Goal: Task Accomplishment & Management: Complete application form

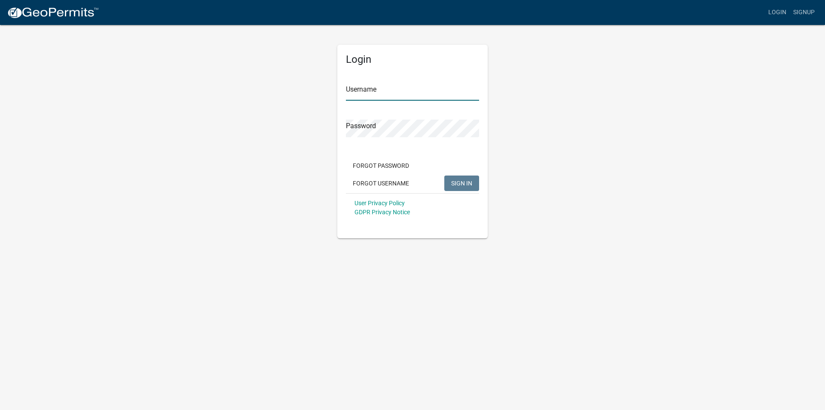
click at [376, 89] on input "Username" at bounding box center [412, 92] width 133 height 18
type input "preed1955"
click at [461, 182] on span "SIGN IN" at bounding box center [461, 182] width 21 height 7
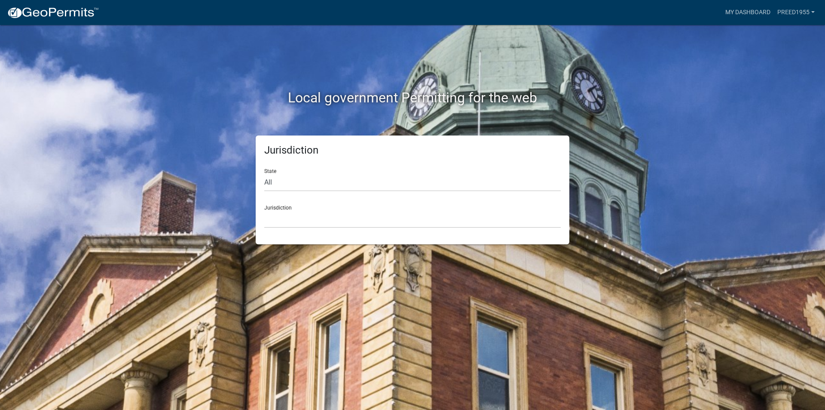
click at [267, 170] on div "State All [US_STATE] [US_STATE] [US_STATE] [US_STATE] [US_STATE] [US_STATE] [US…" at bounding box center [412, 177] width 297 height 30
click at [268, 180] on select "All [US_STATE] [US_STATE] [US_STATE] [US_STATE] [US_STATE] [US_STATE] [US_STATE…" at bounding box center [412, 183] width 297 height 18
select select "[US_STATE]"
click at [264, 174] on select "All [US_STATE] [US_STATE] [US_STATE] [US_STATE] [US_STATE] [US_STATE] [US_STATE…" at bounding box center [412, 183] width 297 height 18
click at [299, 177] on select "All [US_STATE] [US_STATE] [US_STATE] [US_STATE] [US_STATE] [US_STATE] [US_STATE…" at bounding box center [412, 183] width 297 height 18
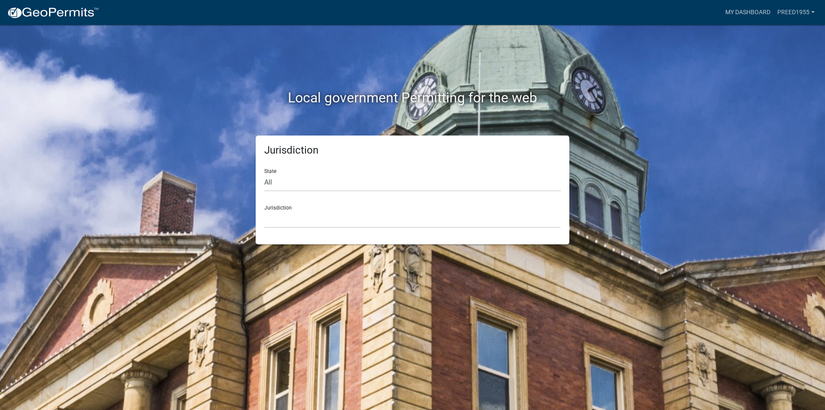
click at [279, 206] on div "Jurisdiction [GEOGRAPHIC_DATA], [US_STATE][PERSON_NAME][GEOGRAPHIC_DATA], [US_S…" at bounding box center [412, 213] width 297 height 30
click at [803, 12] on link "preed1955" at bounding box center [796, 12] width 44 height 16
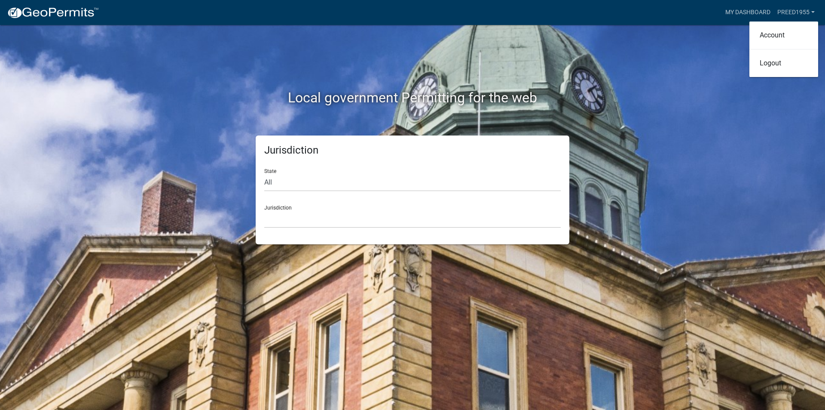
click at [726, 69] on div "Local government Permitting for the web Jurisdiction State All [US_STATE] [US_S…" at bounding box center [412, 205] width 825 height 410
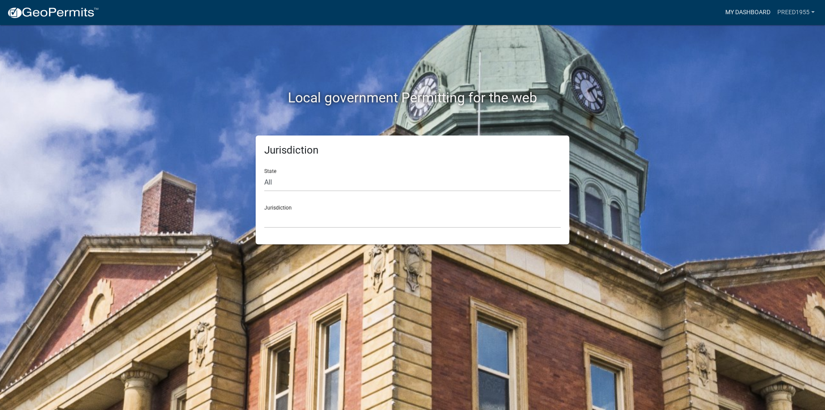
click at [733, 12] on link "My Dashboard" at bounding box center [748, 12] width 52 height 16
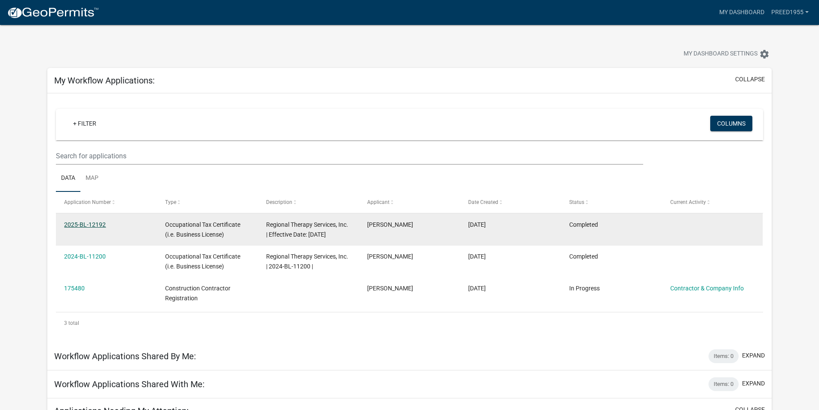
click at [85, 224] on link "2025-BL-12192" at bounding box center [85, 224] width 42 height 7
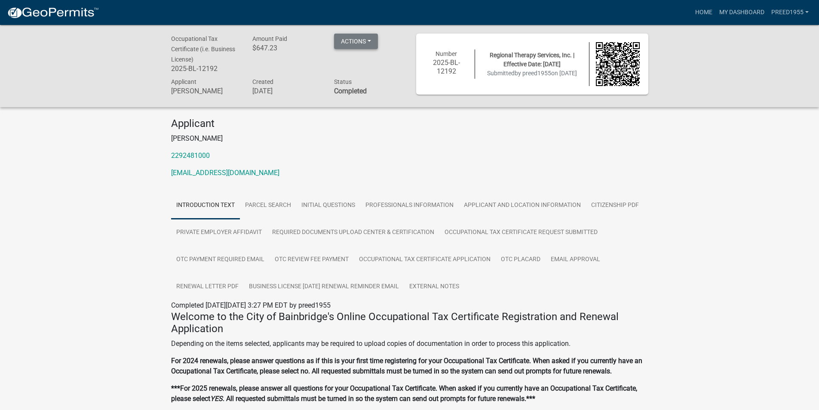
click at [364, 39] on button "Actions" at bounding box center [356, 41] width 44 height 15
click at [359, 107] on link "Renew" at bounding box center [368, 105] width 69 height 21
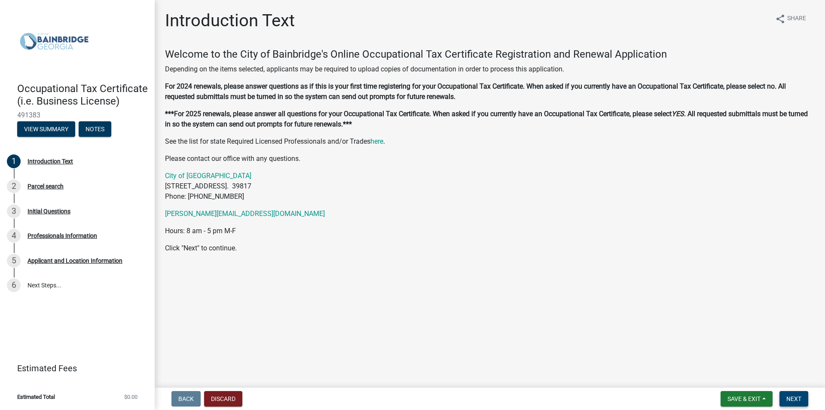
click at [794, 395] on span "Next" at bounding box center [794, 398] width 15 height 7
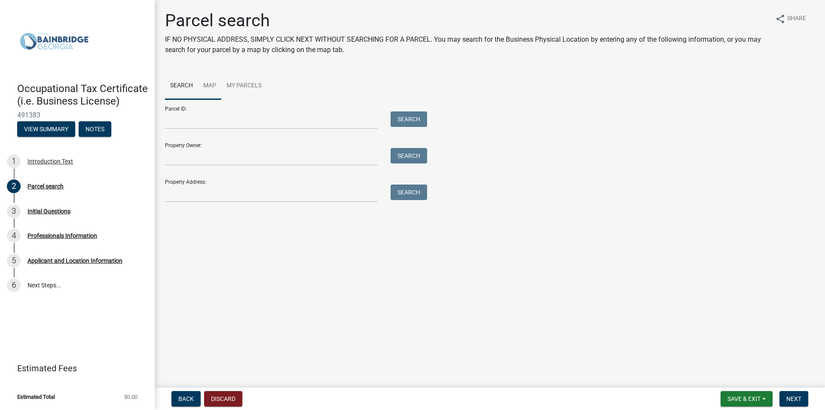
click at [209, 84] on link "Map" at bounding box center [209, 86] width 23 height 28
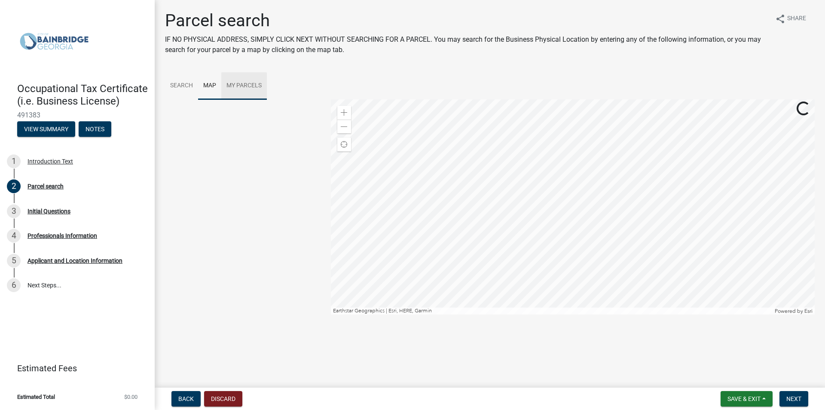
click at [254, 84] on link "My Parcels" at bounding box center [244, 86] width 46 height 28
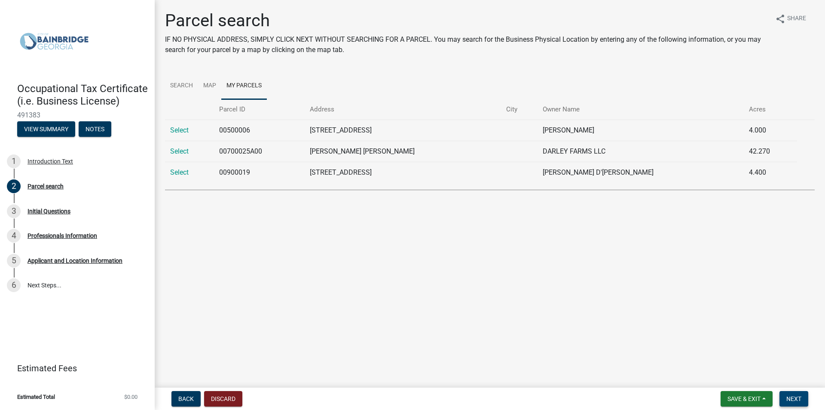
drag, startPoint x: 788, startPoint y: 396, endPoint x: 772, endPoint y: 380, distance: 23.4
click at [788, 396] on span "Next" at bounding box center [794, 398] width 15 height 7
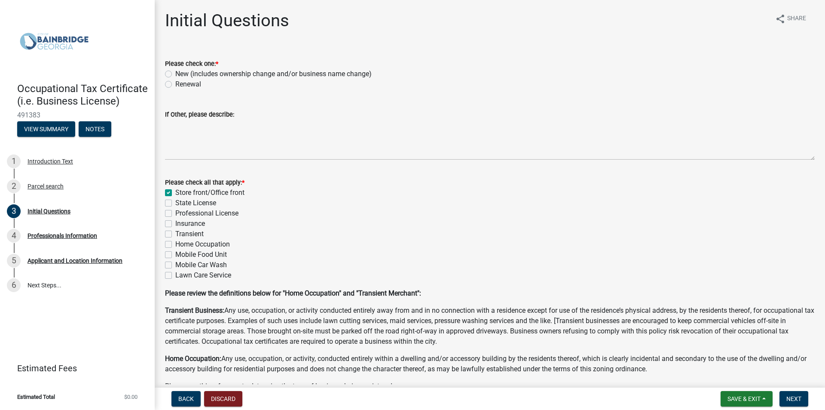
click at [175, 83] on label "Renewal" at bounding box center [188, 84] width 26 height 10
click at [175, 83] on input "Renewal" at bounding box center [178, 82] width 6 height 6
radio input "true"
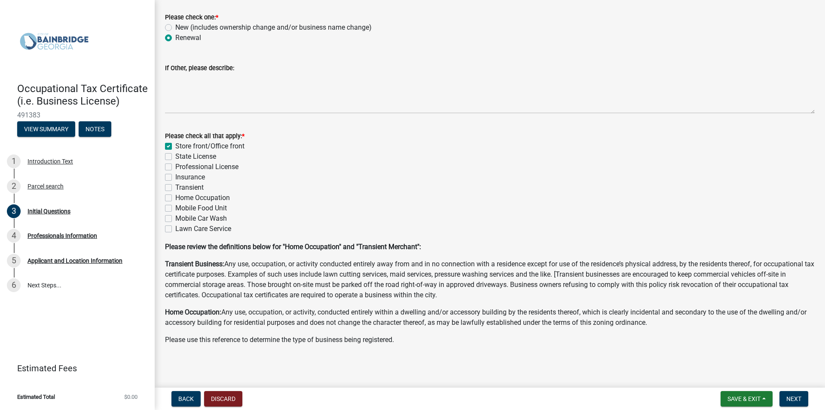
scroll to position [48, 0]
click at [744, 398] on span "Save & Exit" at bounding box center [744, 398] width 33 height 7
click at [720, 353] on button "Save" at bounding box center [738, 355] width 69 height 21
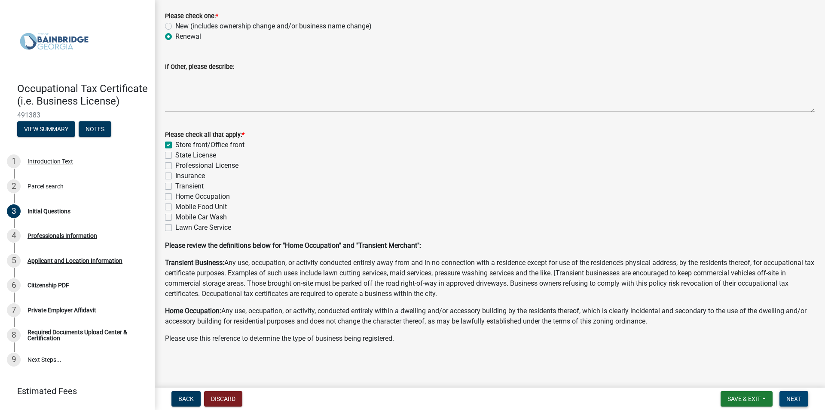
click at [789, 394] on button "Next" at bounding box center [794, 398] width 29 height 15
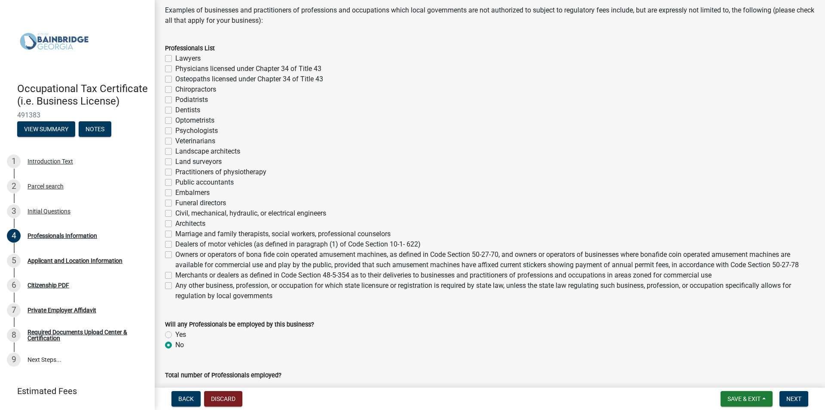
scroll to position [172, 0]
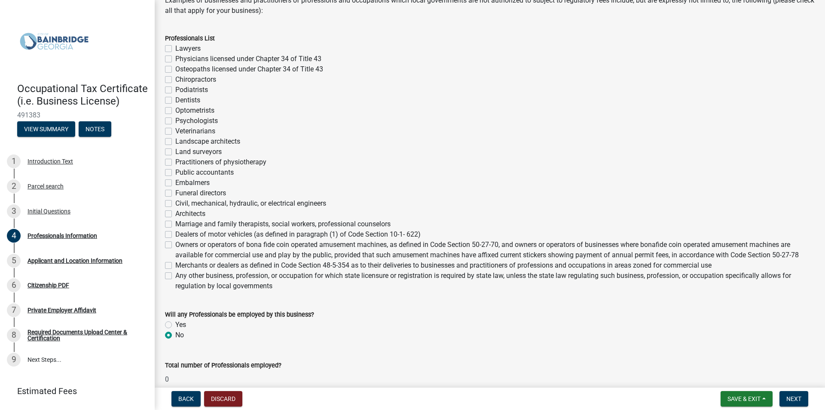
click at [175, 274] on label "Any other business, profession, or occupation for which state licensure or regi…" at bounding box center [495, 280] width 640 height 21
click at [175, 274] on input "Any other business, profession, or occupation for which state licensure or regi…" at bounding box center [178, 273] width 6 height 6
checkbox input "true"
checkbox input "false"
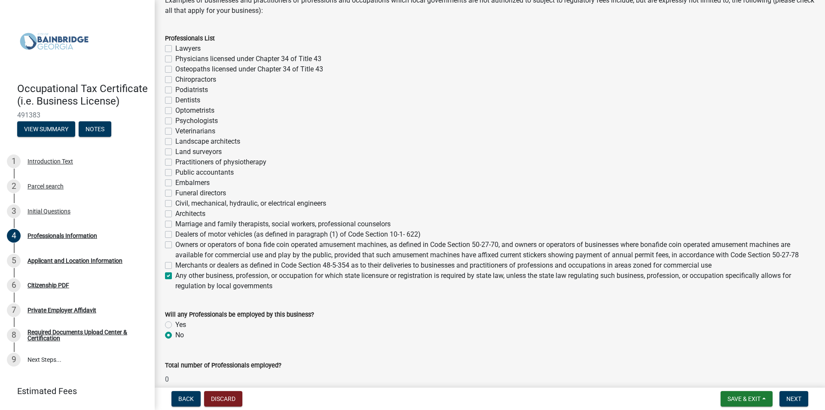
checkbox input "false"
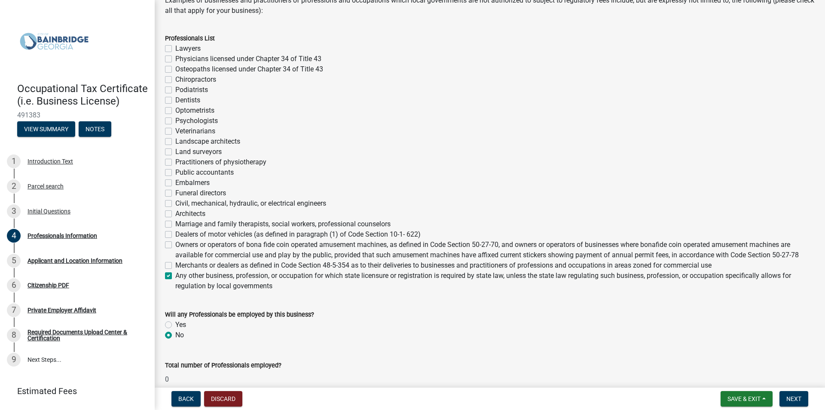
checkbox input "false"
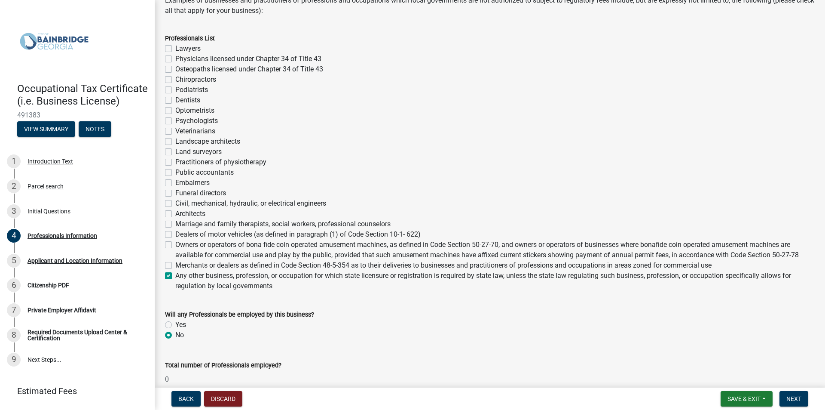
checkbox input "false"
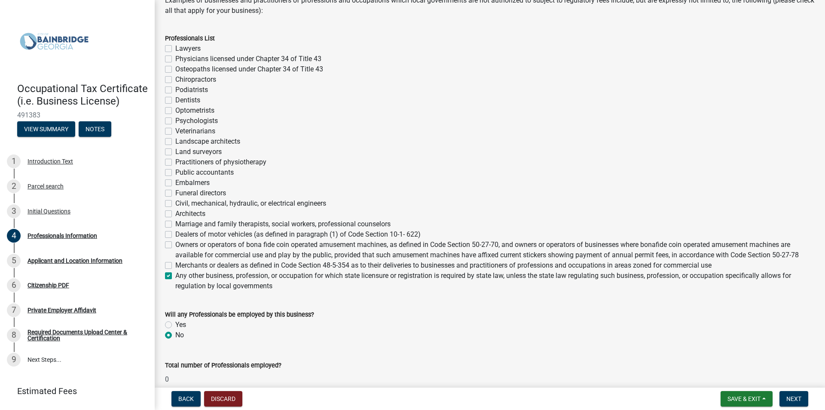
checkbox input "false"
checkbox input "true"
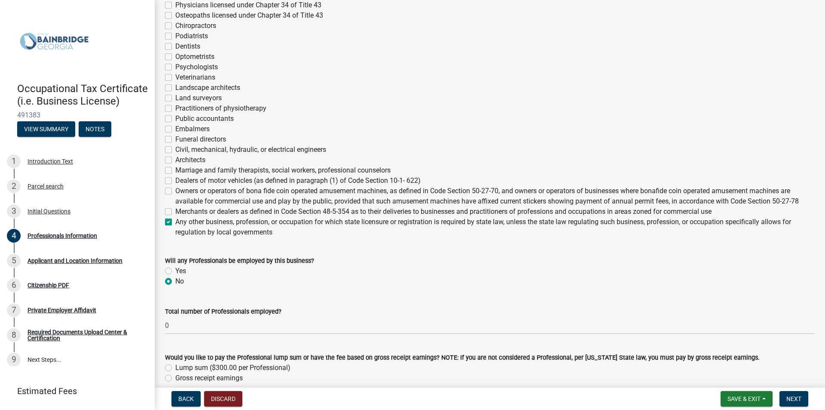
scroll to position [258, 0]
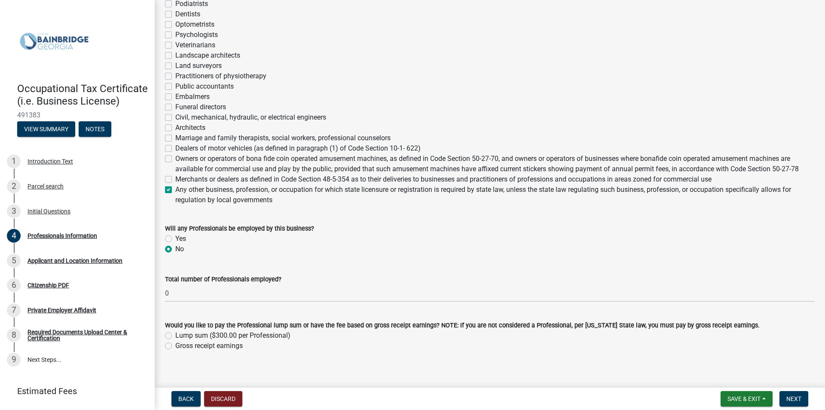
click at [175, 237] on label "Yes" at bounding box center [180, 238] width 11 height 10
click at [175, 237] on input "Yes" at bounding box center [178, 236] width 6 height 6
radio input "true"
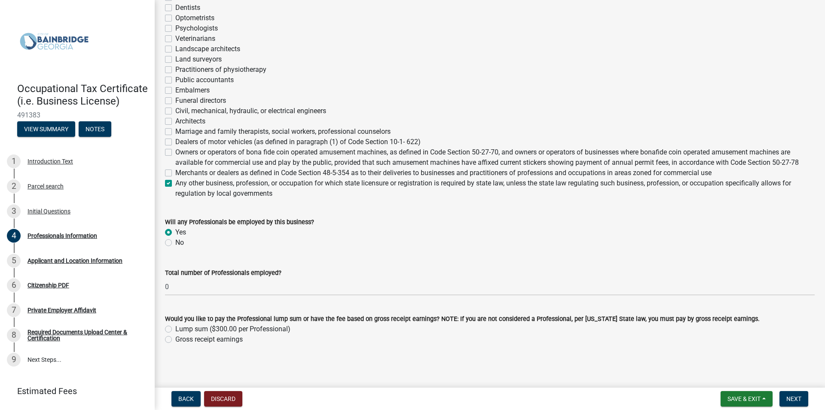
scroll to position [266, 0]
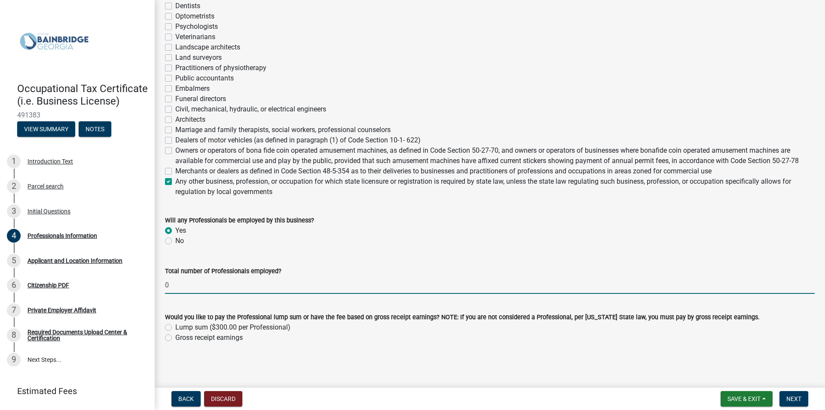
click at [201, 291] on input "0" at bounding box center [490, 285] width 650 height 18
type input "4"
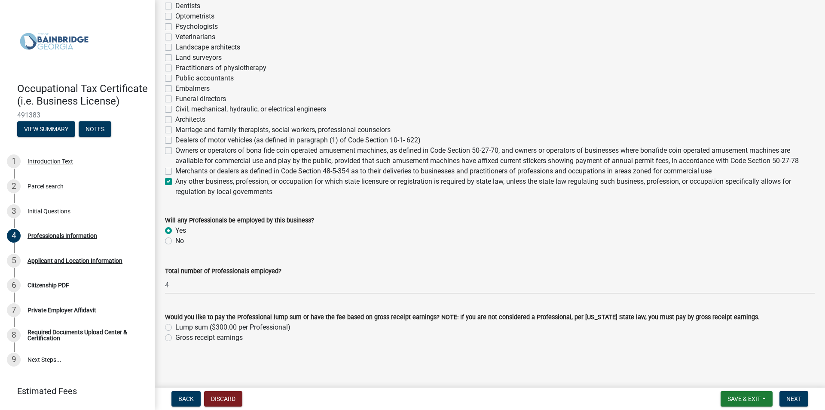
click at [175, 327] on label "Lump sum ($300.00 per Professional)" at bounding box center [232, 327] width 115 height 10
click at [175, 327] on input "Lump sum ($300.00 per Professional)" at bounding box center [178, 325] width 6 height 6
radio input "true"
click at [175, 337] on label "Gross receipt earnings" at bounding box center [208, 337] width 67 height 10
click at [175, 337] on input "Gross receipt earnings" at bounding box center [178, 335] width 6 height 6
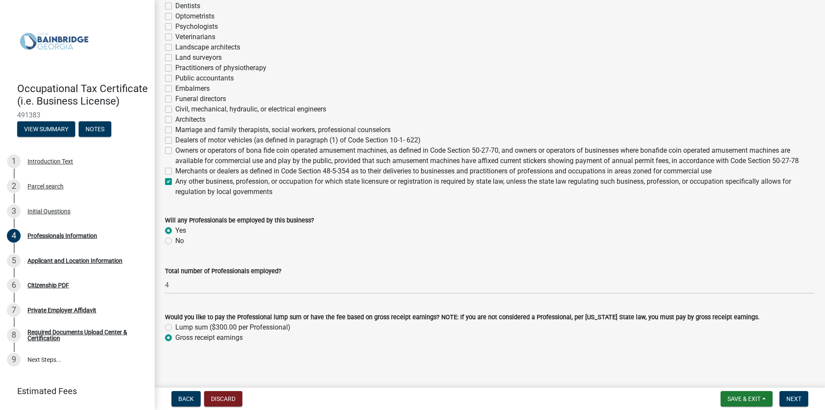
radio input "true"
drag, startPoint x: 797, startPoint y: 397, endPoint x: 777, endPoint y: 379, distance: 26.8
click at [796, 397] on span "Next" at bounding box center [794, 398] width 15 height 7
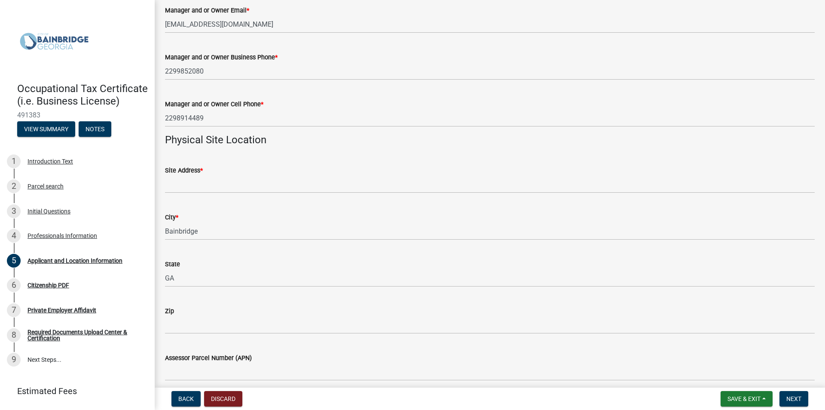
scroll to position [559, 0]
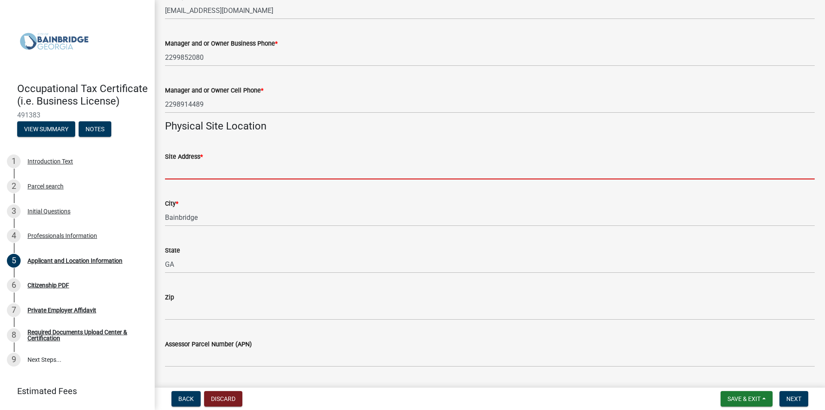
click at [190, 172] on input "Site Address *" at bounding box center [490, 171] width 650 height 18
type input "[STREET_ADDRESS][PERSON_NAME]"
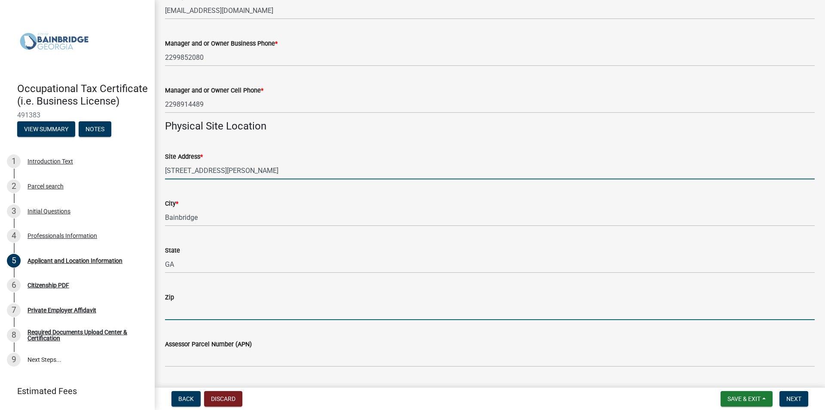
type input "39819"
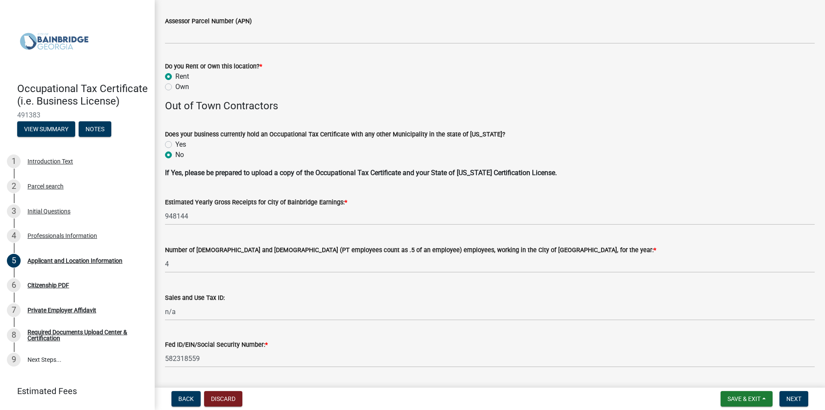
scroll to position [903, 0]
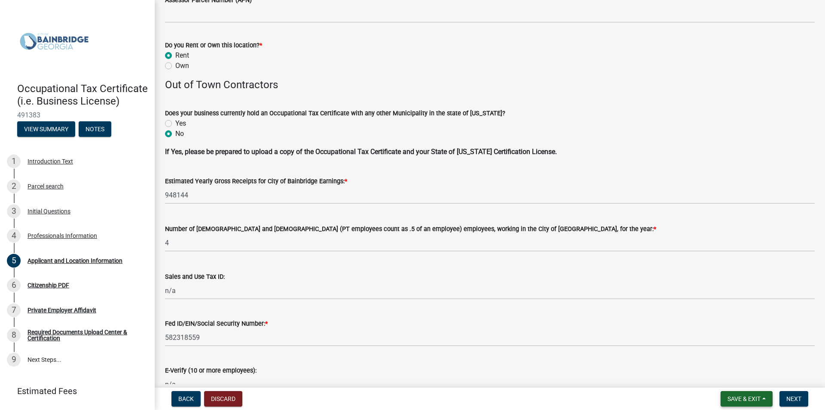
click at [748, 398] on span "Save & Exit" at bounding box center [744, 398] width 33 height 7
click at [745, 374] on button "Save & Exit" at bounding box center [738, 376] width 69 height 21
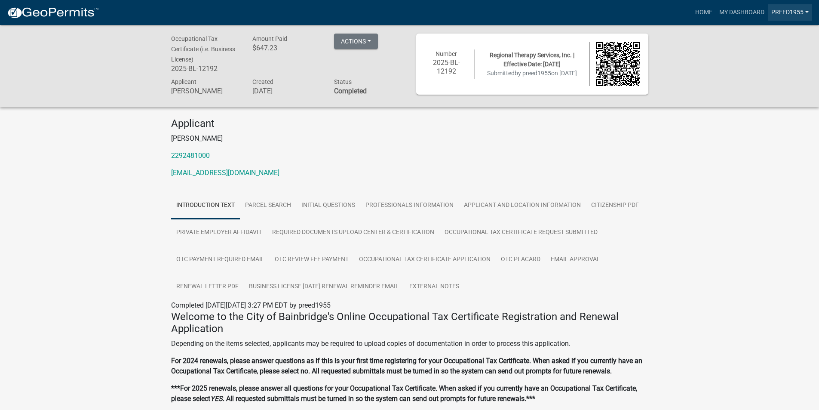
click at [794, 11] on link "preed1955" at bounding box center [790, 12] width 44 height 16
click at [768, 64] on link "Logout" at bounding box center [777, 63] width 69 height 21
